Goal: Task Accomplishment & Management: Use online tool/utility

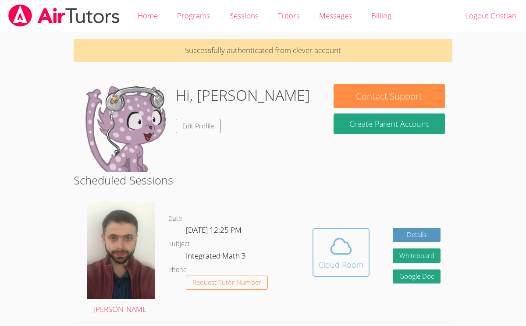
click at [343, 247] on icon at bounding box center [341, 246] width 25 height 25
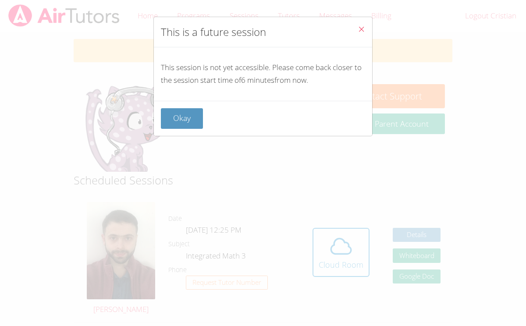
click at [359, 29] on icon "Close" at bounding box center [361, 28] width 7 height 7
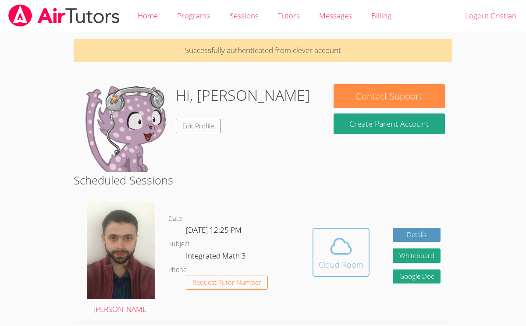
click at [334, 266] on div "Cloud Room" at bounding box center [341, 265] width 45 height 12
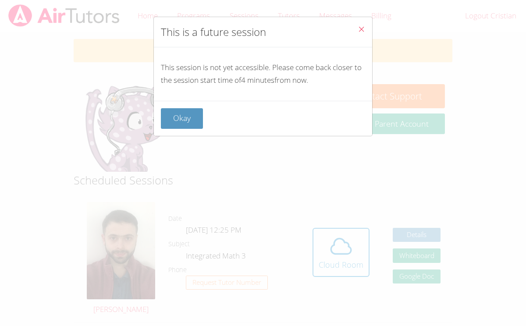
click at [361, 25] on button "Close" at bounding box center [361, 30] width 21 height 27
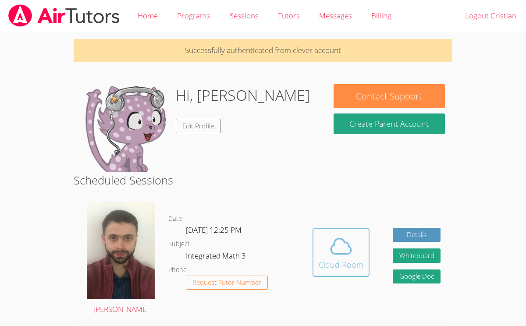
click at [367, 251] on button "Cloud Room" at bounding box center [341, 252] width 57 height 49
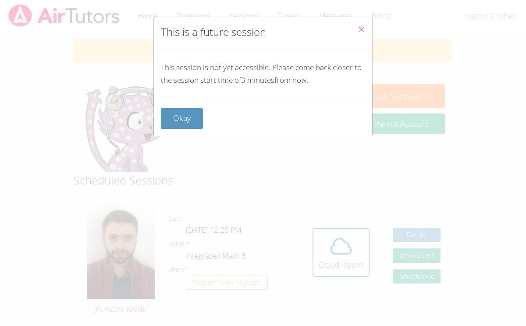
click at [363, 25] on icon "Close" at bounding box center [361, 28] width 7 height 7
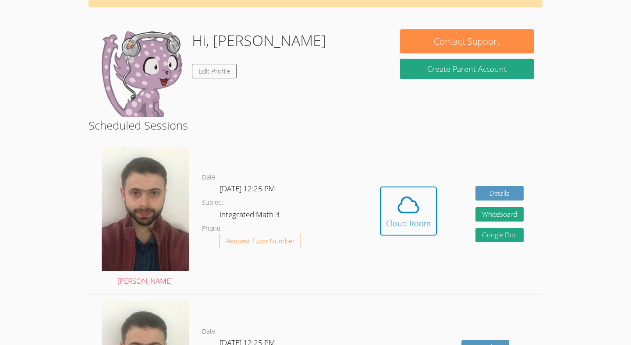
scroll to position [70, 0]
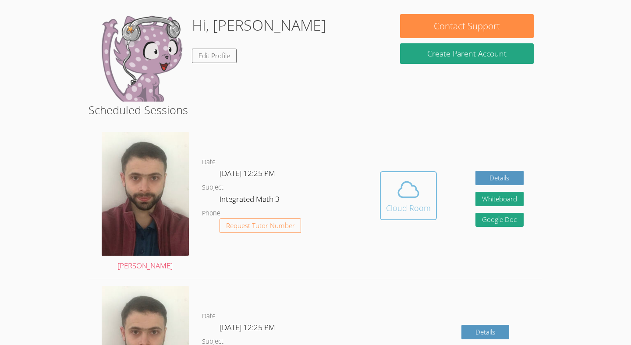
click at [410, 206] on div "Cloud Room" at bounding box center [408, 208] width 45 height 12
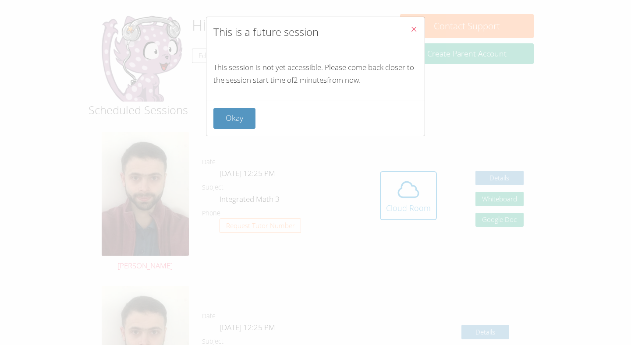
click at [410, 30] on icon "Close" at bounding box center [413, 28] width 7 height 7
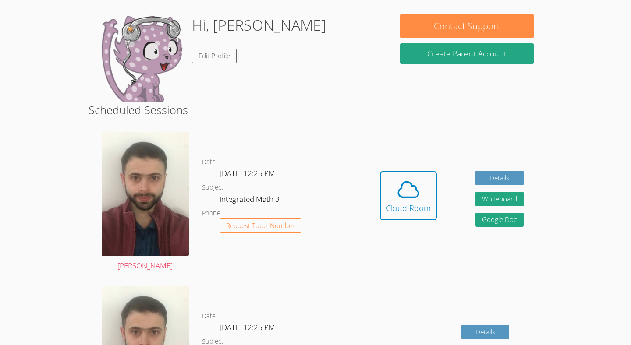
click at [526, 195] on body "Home Programs Sessions Tutors Messages Billing Logout [PERSON_NAME] Successfull…" at bounding box center [315, 102] width 631 height 345
click at [407, 197] on icon at bounding box center [409, 189] width 20 height 15
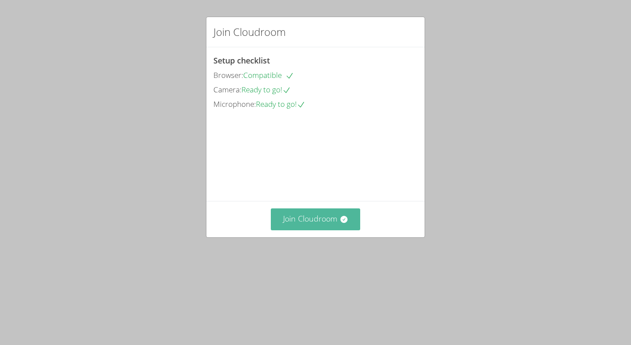
click at [344, 223] on icon at bounding box center [343, 219] width 7 height 7
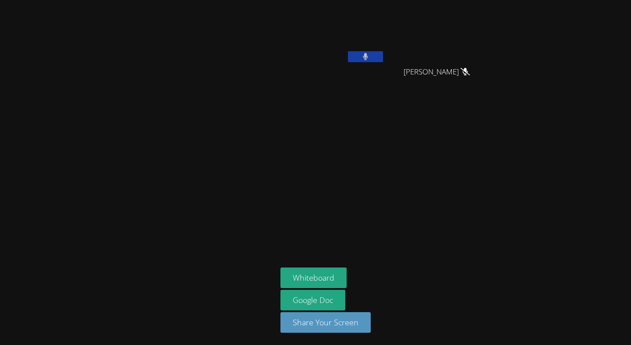
click at [367, 57] on icon at bounding box center [365, 56] width 5 height 7
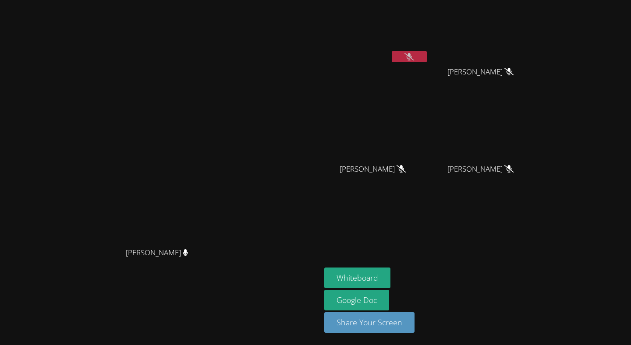
click at [414, 57] on icon at bounding box center [409, 56] width 9 height 7
click at [412, 57] on icon at bounding box center [410, 56] width 6 height 7
click at [414, 57] on icon at bounding box center [409, 56] width 9 height 7
click at [412, 57] on icon at bounding box center [410, 56] width 6 height 7
click at [427, 55] on button at bounding box center [409, 56] width 35 height 11
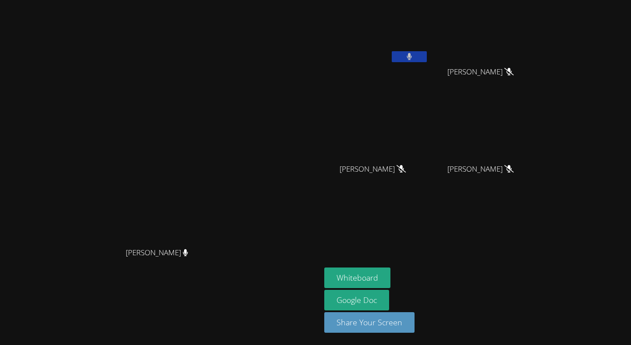
click at [427, 56] on button at bounding box center [409, 56] width 35 height 11
